Goal: Use online tool/utility

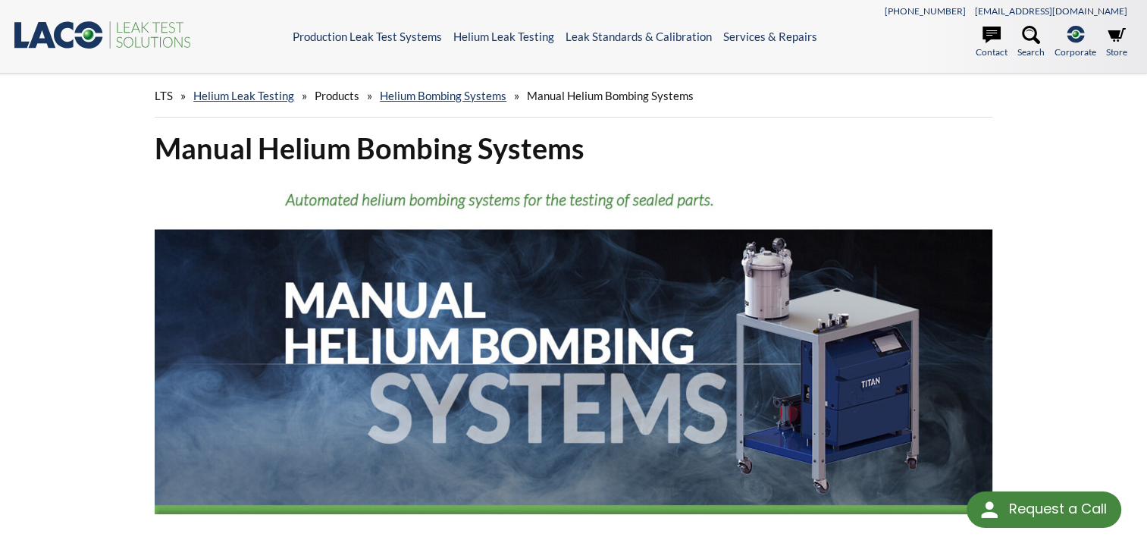
scroll to position [2, 0]
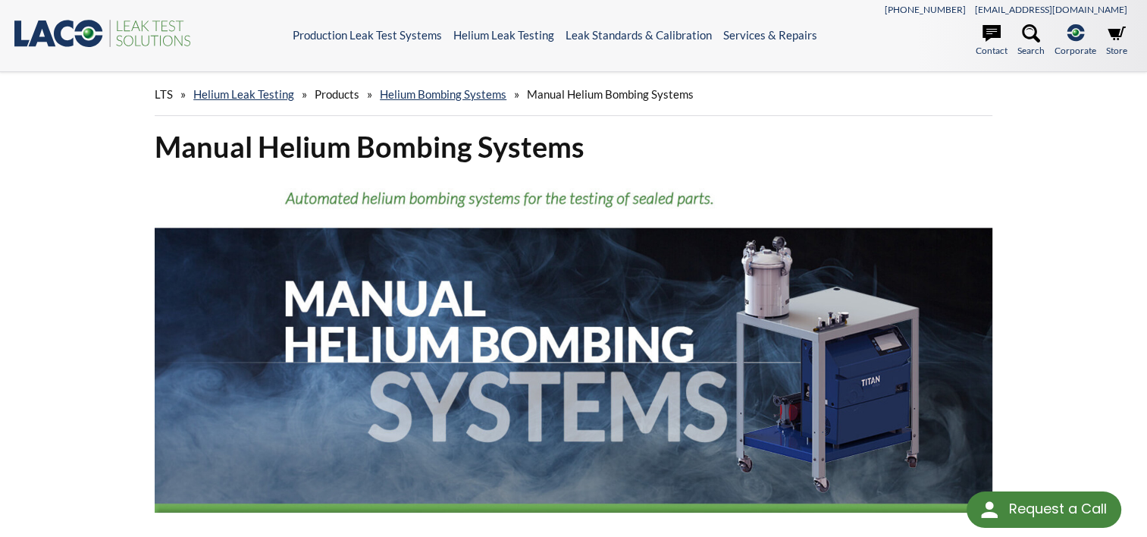
select select
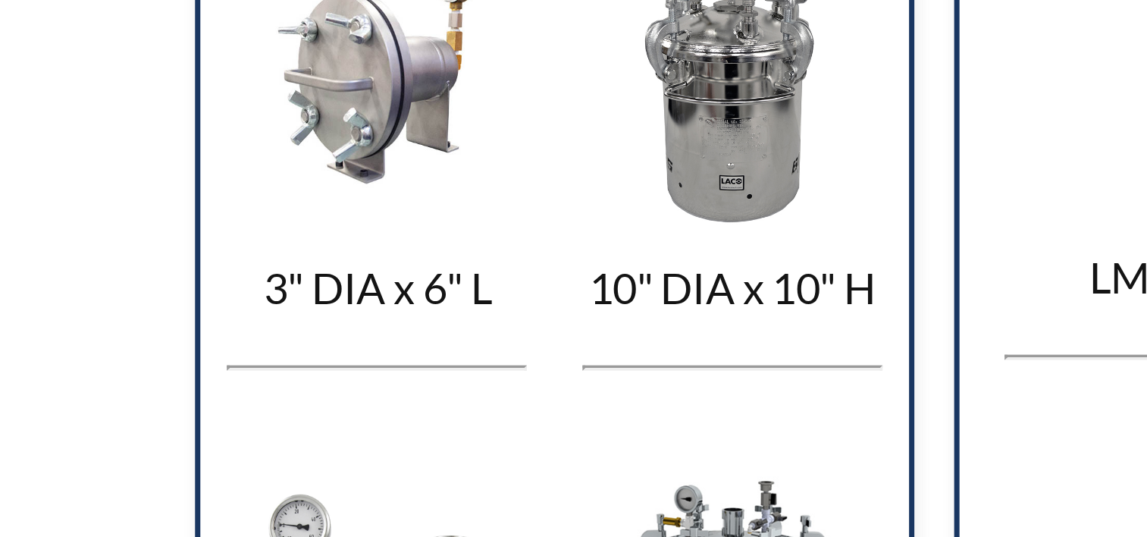
scroll to position [729, 0]
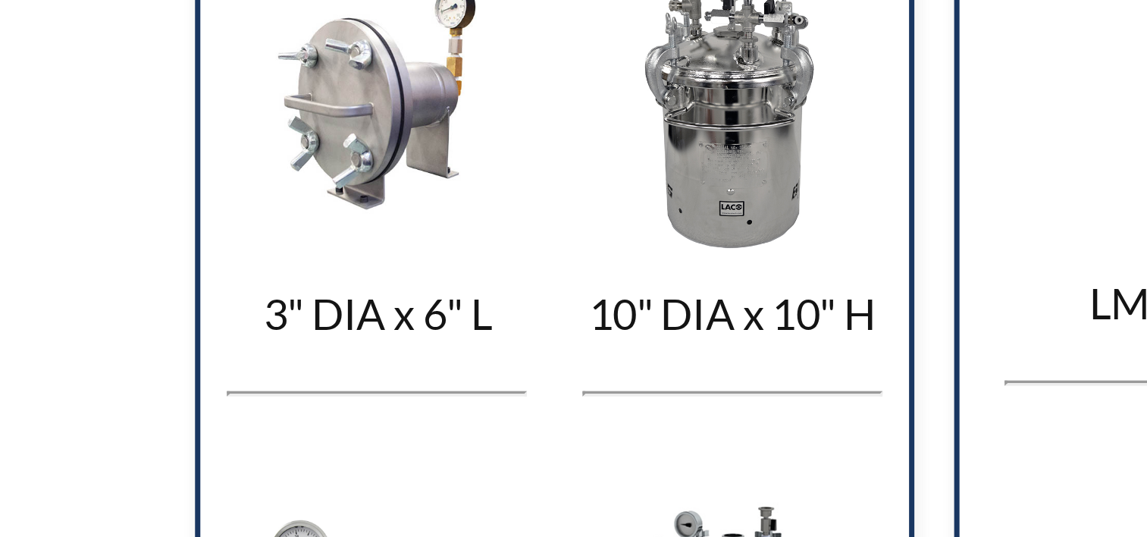
click at [296, 132] on img at bounding box center [298, 101] width 93 height 95
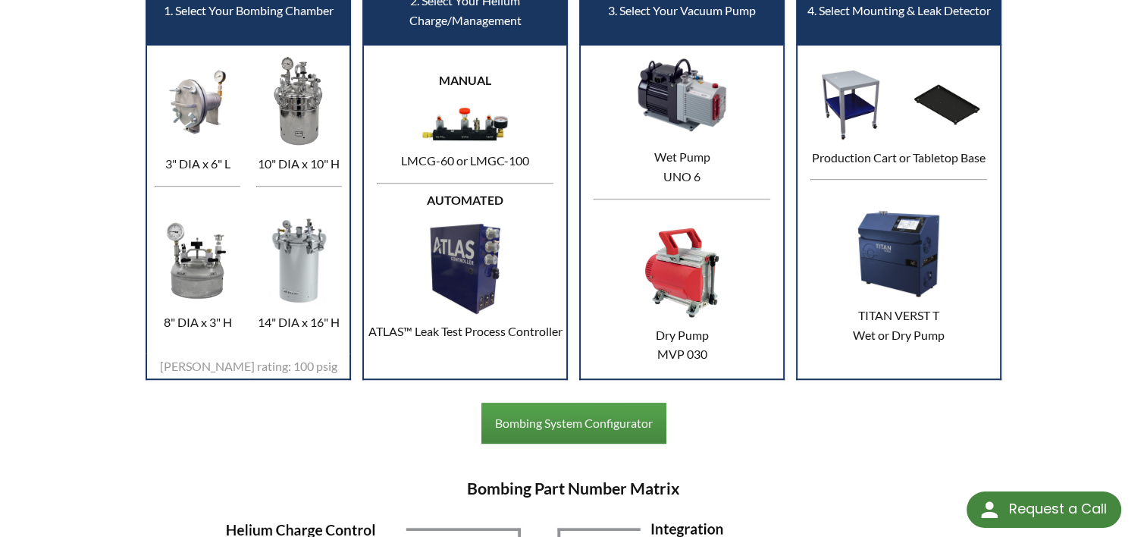
scroll to position [677, 0]
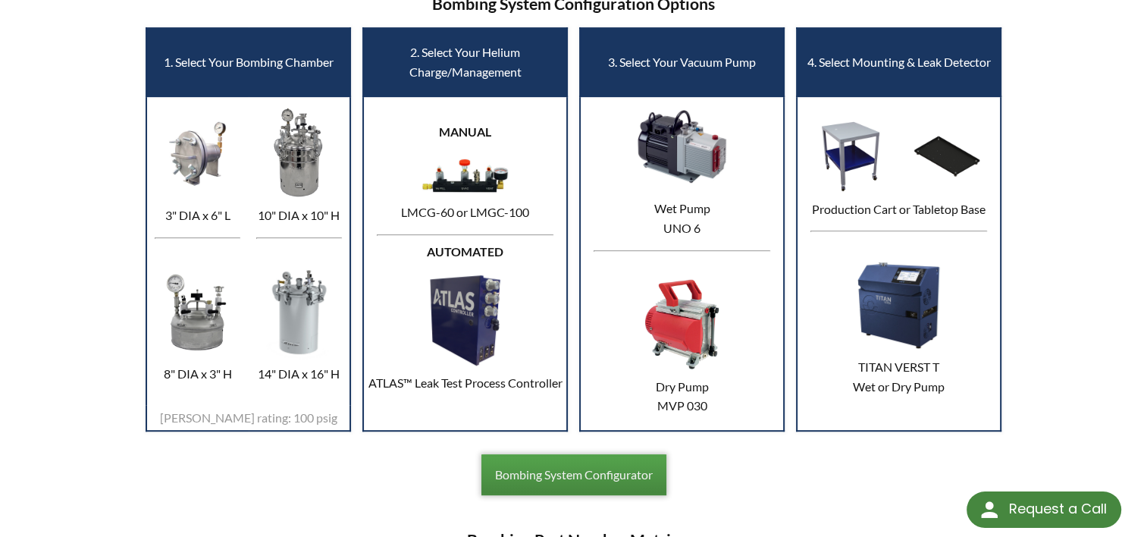
click at [600, 479] on link "Bombing System Configurator" at bounding box center [573, 474] width 185 height 41
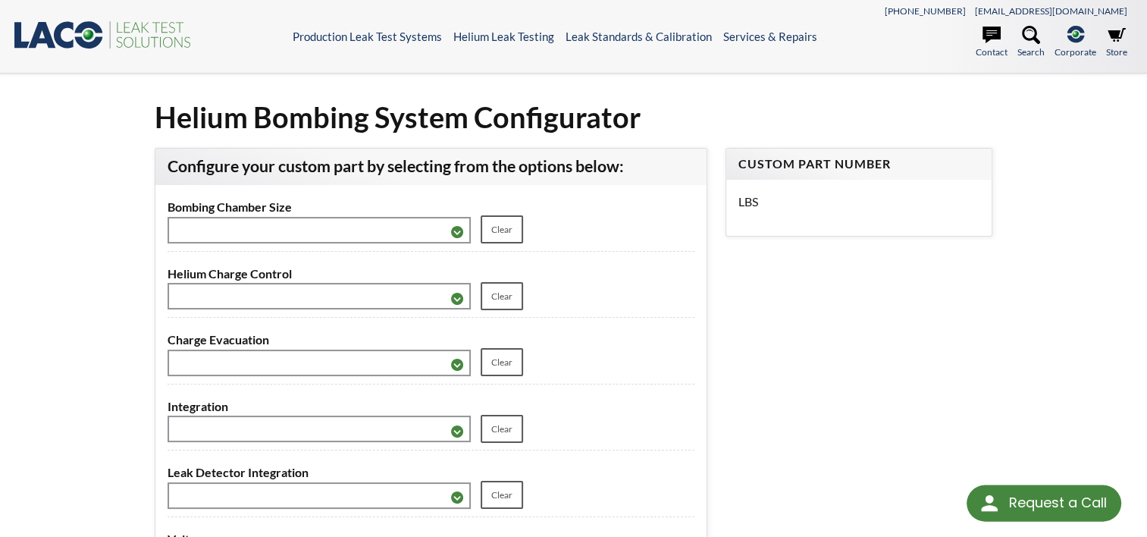
select select
click at [1117, 35] on icon at bounding box center [1116, 35] width 18 height 14
